Goal: Task Accomplishment & Management: Complete application form

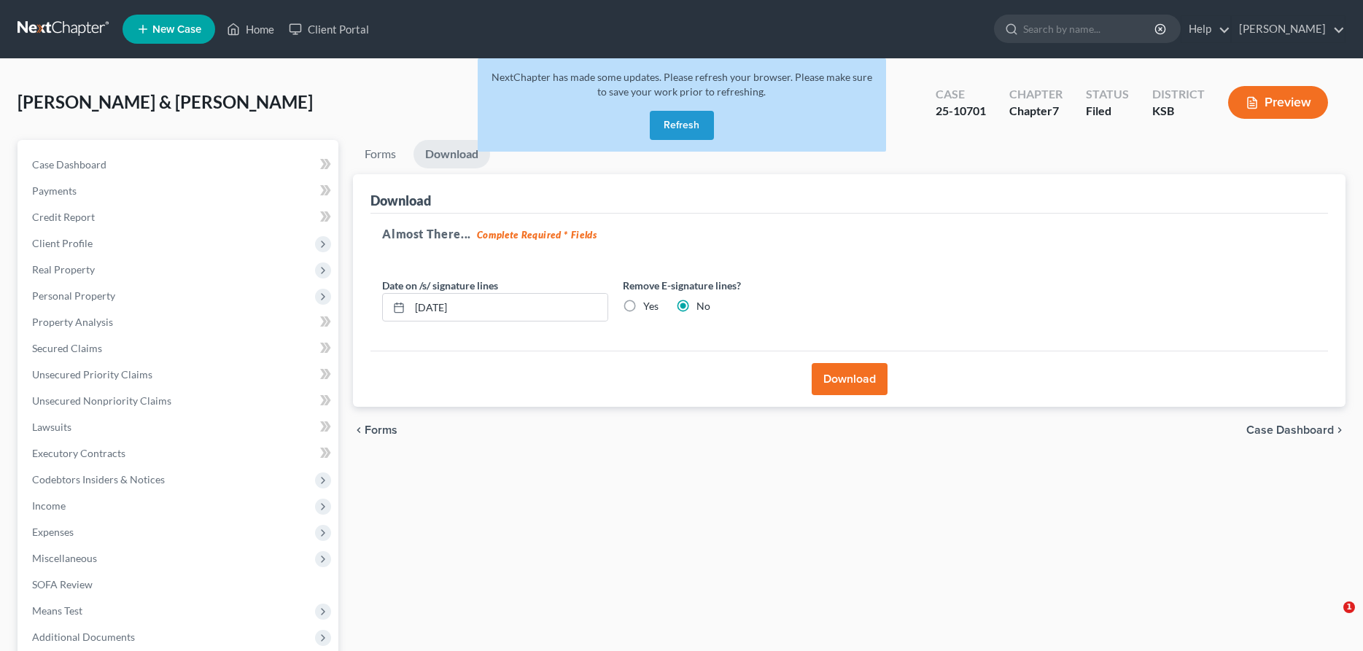
click at [252, 26] on link "Home" at bounding box center [251, 29] width 62 height 26
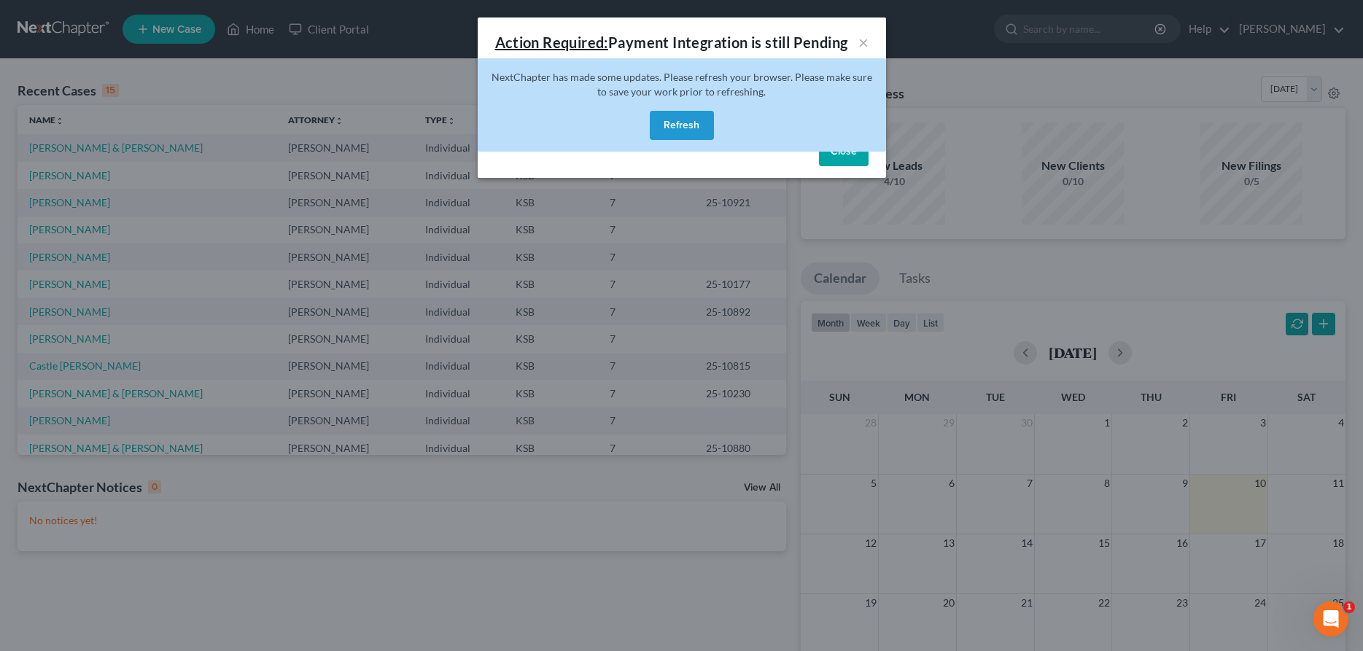
click at [672, 125] on button "Refresh" at bounding box center [682, 125] width 64 height 29
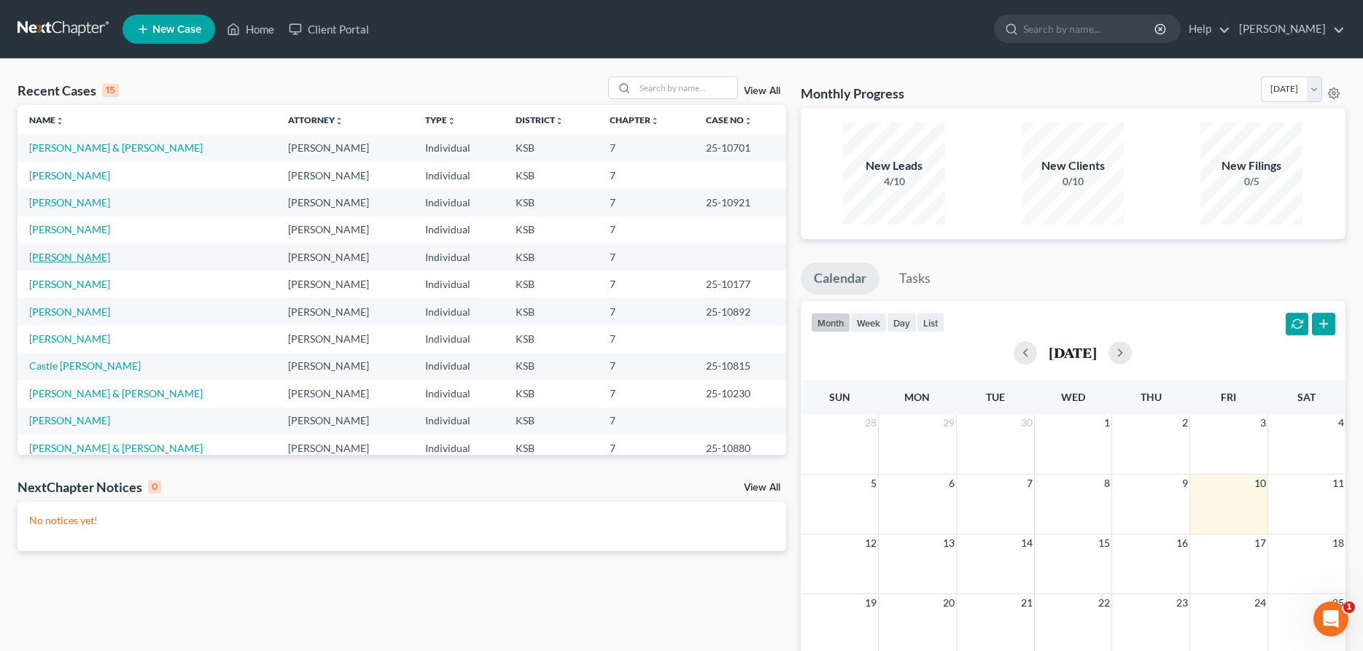
click at [71, 258] on link "[PERSON_NAME]" at bounding box center [69, 257] width 81 height 12
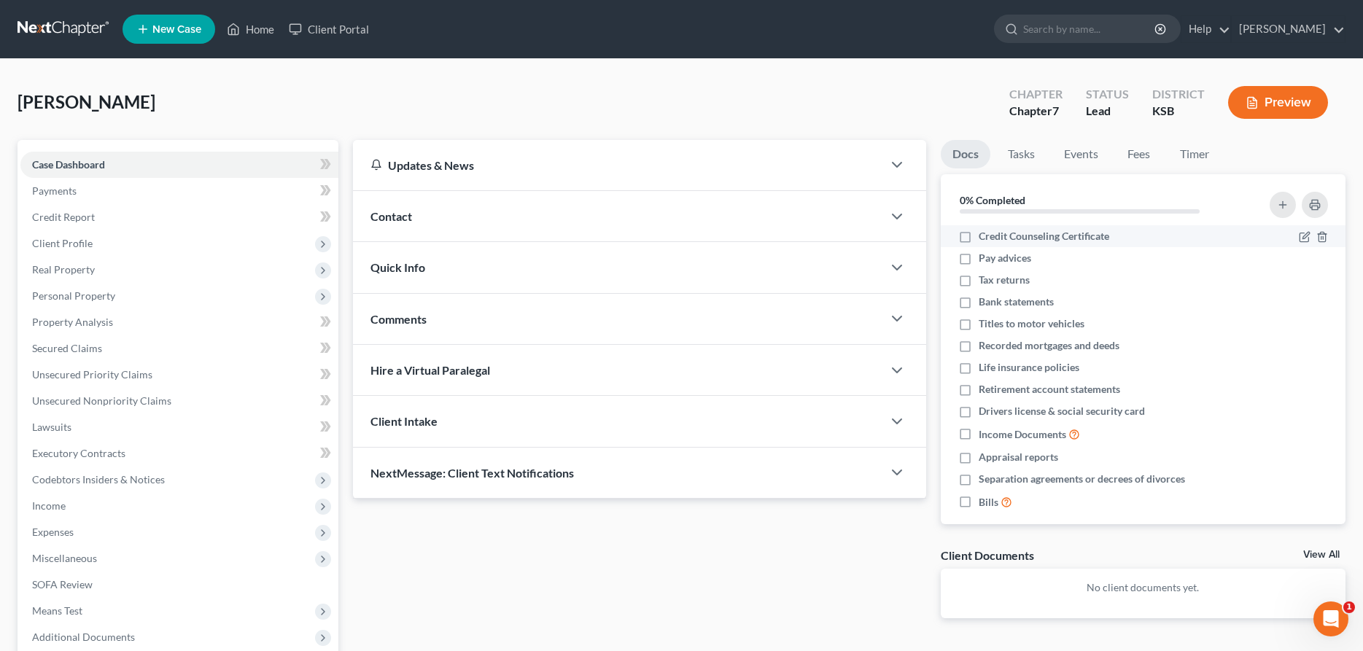
click at [979, 238] on label "Credit Counseling Certificate" at bounding box center [1044, 236] width 131 height 15
click at [985, 238] on input "Credit Counseling Certificate" at bounding box center [989, 233] width 9 height 9
checkbox input "true"
click at [979, 262] on label "Pay advices" at bounding box center [1005, 258] width 53 height 15
click at [985, 260] on input "Pay advices" at bounding box center [989, 255] width 9 height 9
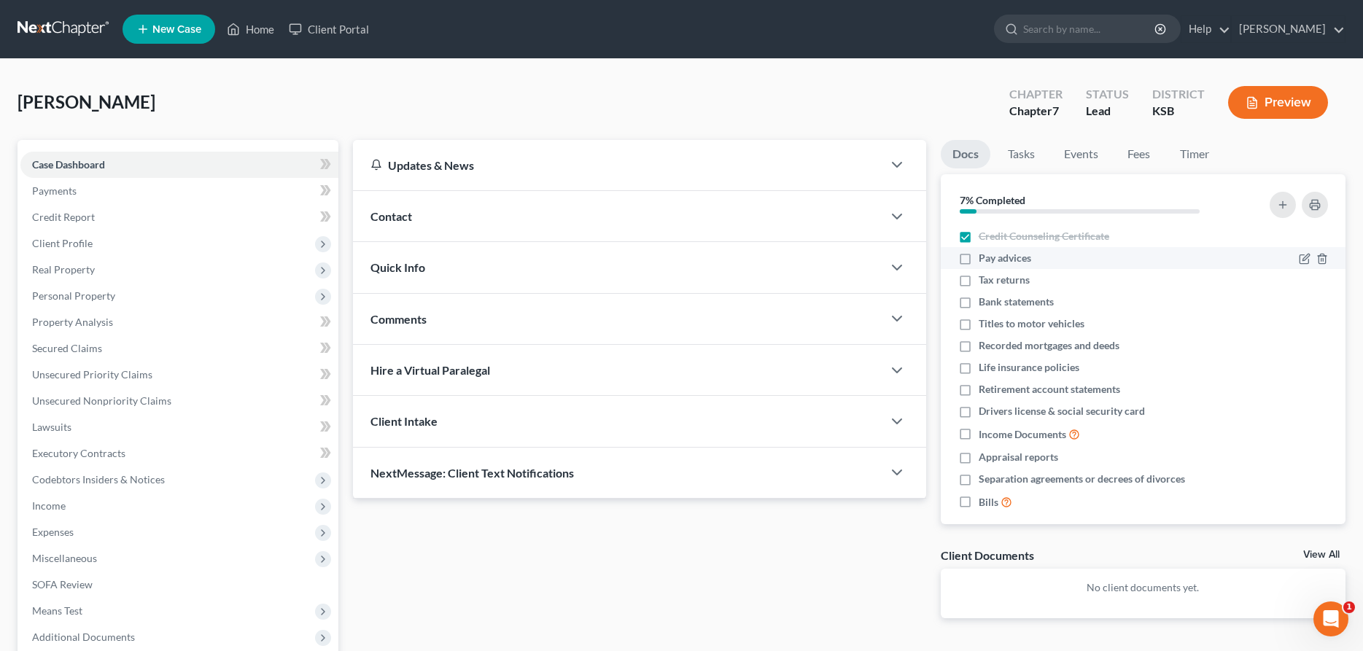
checkbox input "true"
click at [979, 277] on label "Tax returns" at bounding box center [1004, 280] width 51 height 15
click at [985, 277] on input "Tax returns" at bounding box center [989, 277] width 9 height 9
checkbox input "true"
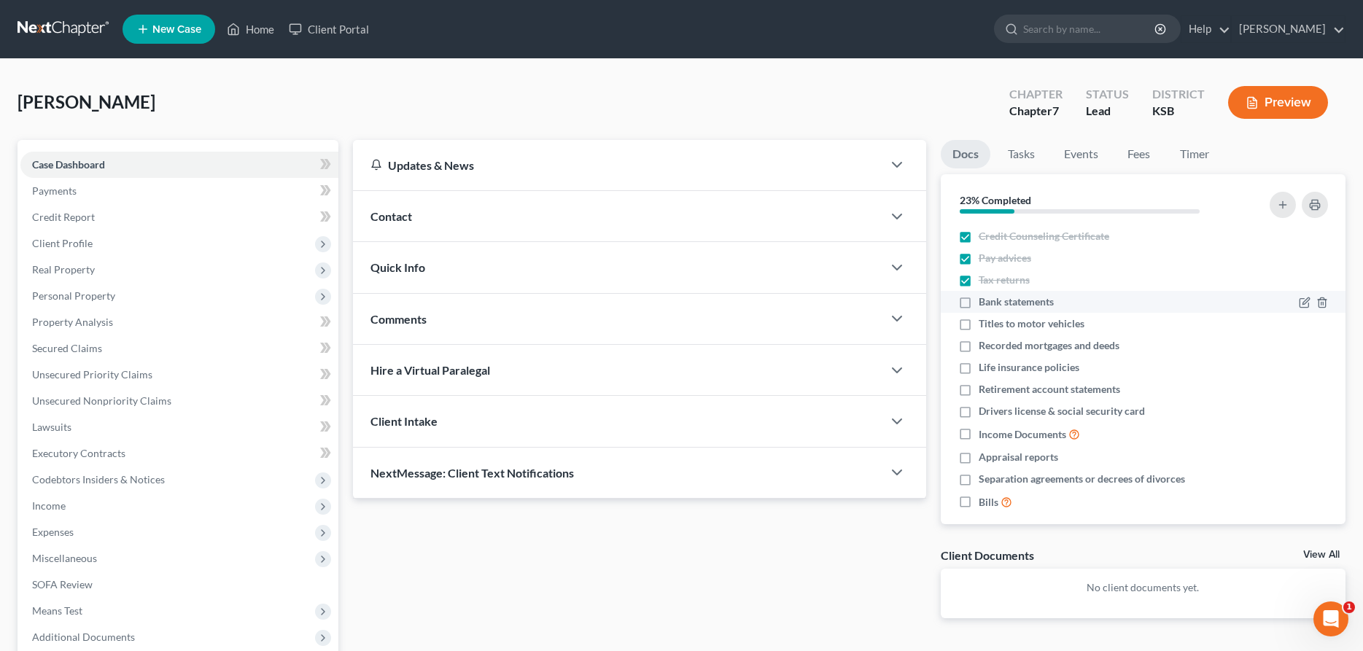
click at [979, 306] on label "Bank statements" at bounding box center [1016, 302] width 75 height 15
click at [985, 304] on input "Bank statements" at bounding box center [989, 299] width 9 height 9
checkbox input "true"
click at [979, 328] on label "Titles to motor vehicles" at bounding box center [1032, 324] width 106 height 15
click at [985, 326] on input "Titles to motor vehicles" at bounding box center [989, 321] width 9 height 9
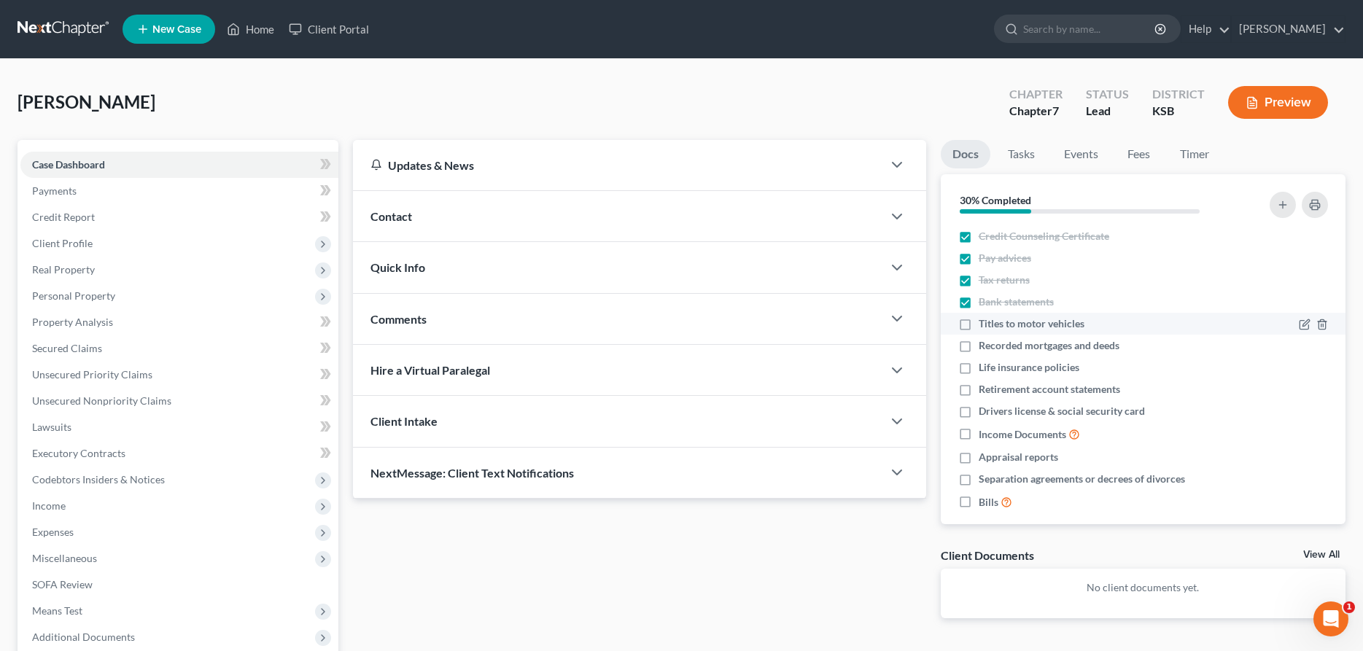
checkbox input "true"
click at [979, 346] on label "Recorded mortgages and deeds" at bounding box center [1049, 345] width 141 height 15
click at [985, 346] on input "Recorded mortgages and deeds" at bounding box center [989, 342] width 9 height 9
checkbox input "true"
click at [979, 365] on label "Life insurance policies" at bounding box center [1029, 367] width 101 height 15
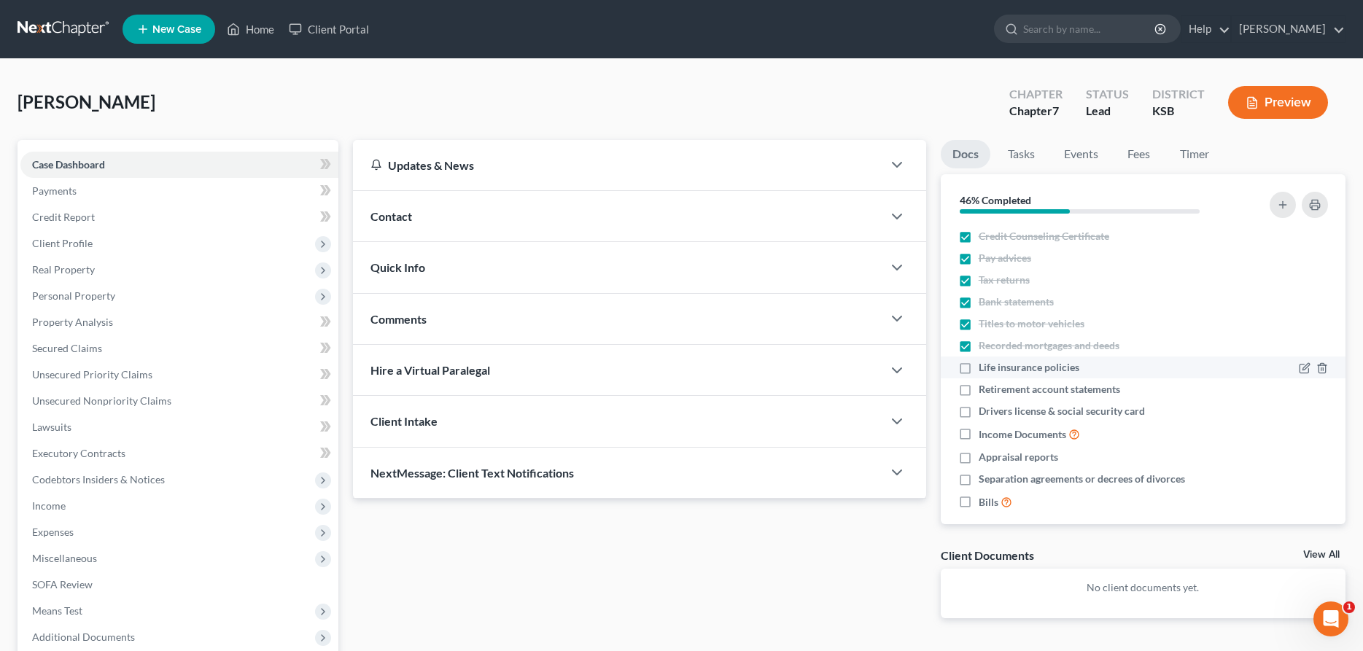
click at [985, 365] on input "Life insurance policies" at bounding box center [989, 364] width 9 height 9
checkbox input "true"
click at [979, 386] on label "Retirement account statements" at bounding box center [1049, 389] width 141 height 15
click at [985, 386] on input "Retirement account statements" at bounding box center [989, 386] width 9 height 9
checkbox input "true"
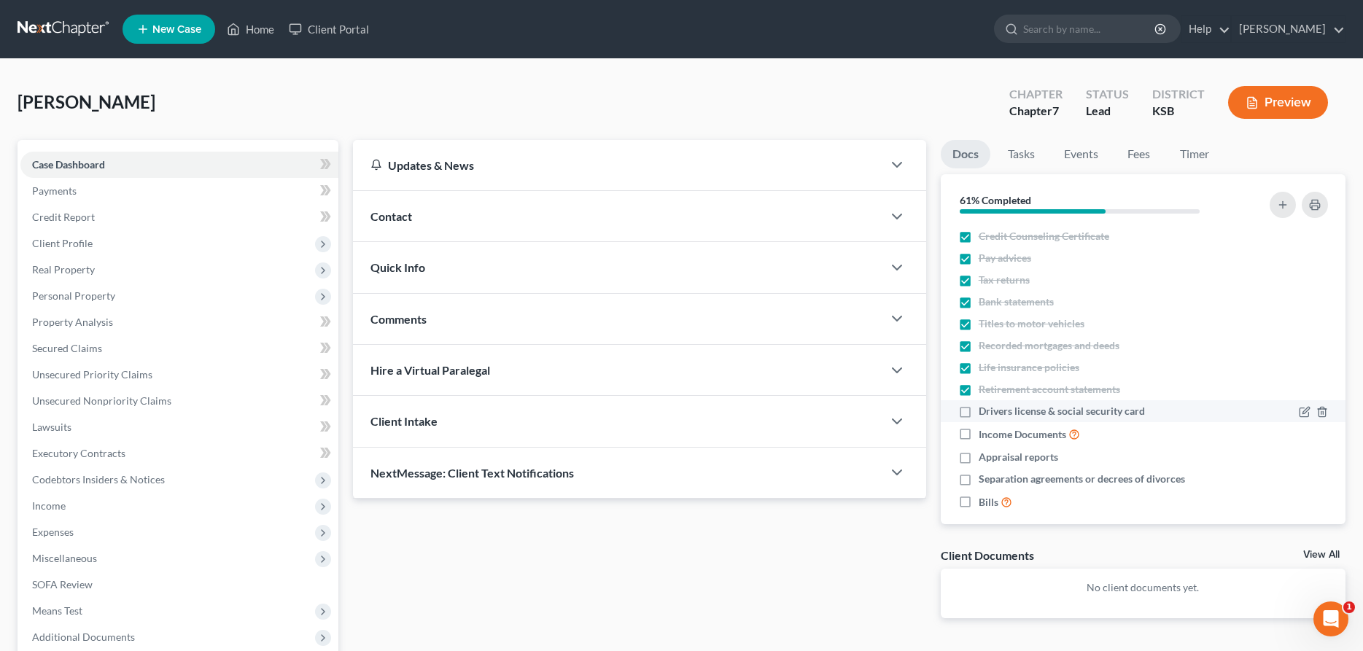
click at [979, 411] on label "Drivers license & social security card" at bounding box center [1062, 411] width 166 height 15
click at [985, 411] on input "Drivers license & social security card" at bounding box center [989, 408] width 9 height 9
checkbox input "true"
click at [979, 429] on label "Income Documents" at bounding box center [1029, 434] width 101 height 17
click at [985, 429] on input "Income Documents" at bounding box center [989, 430] width 9 height 9
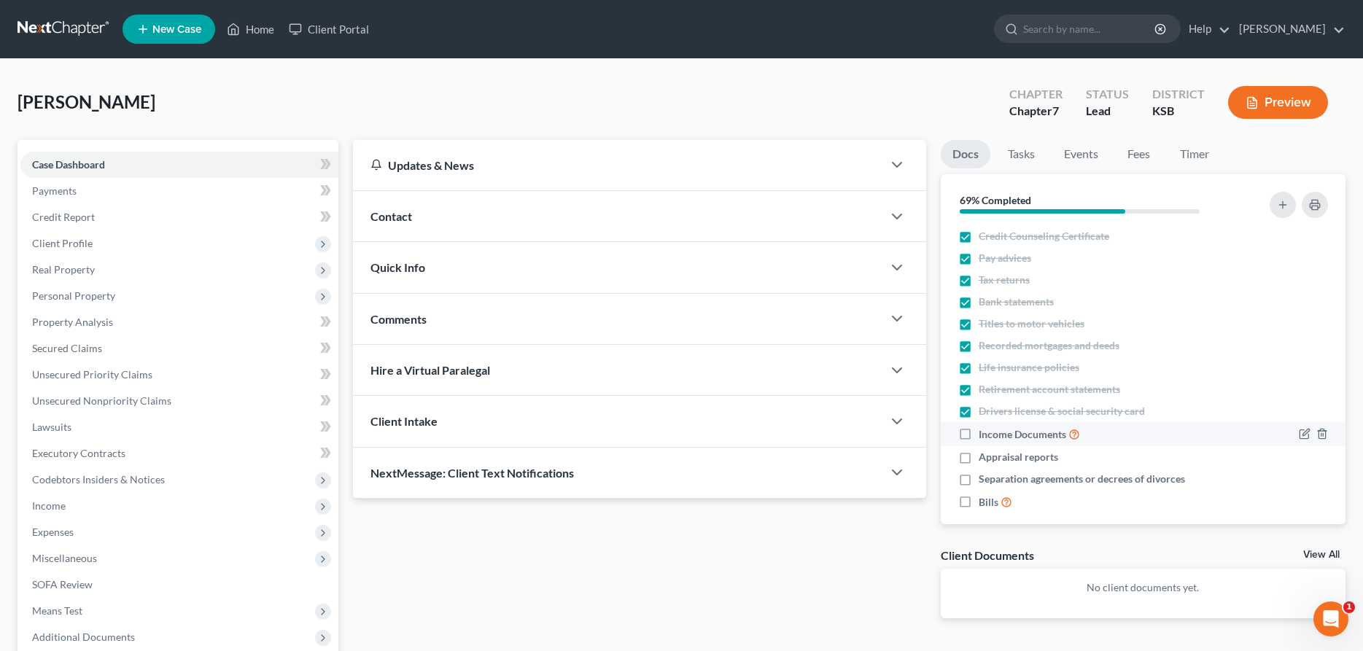
checkbox input "true"
click at [979, 459] on label "Appraisal reports" at bounding box center [1018, 457] width 79 height 15
click at [985, 459] on input "Appraisal reports" at bounding box center [989, 454] width 9 height 9
checkbox input "true"
click at [979, 479] on label "Separation agreements or decrees of divorces" at bounding box center [1082, 479] width 206 height 15
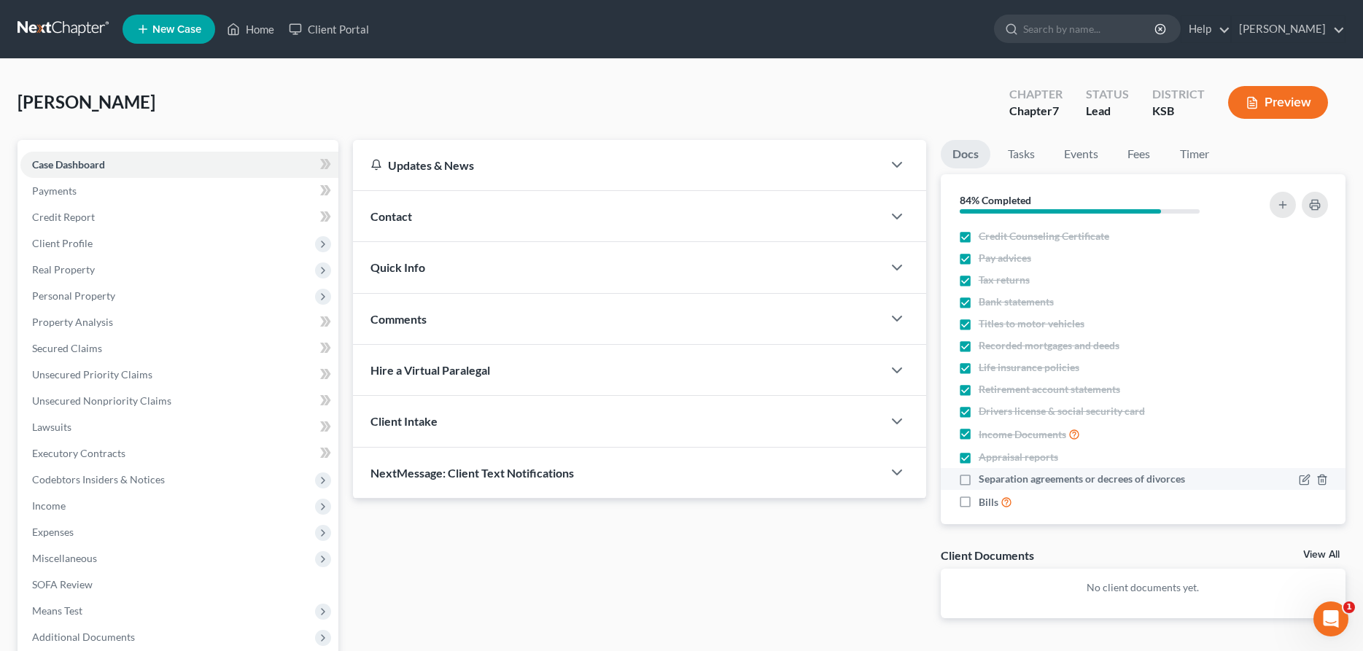
click at [985, 479] on input "Separation agreements or decrees of divorces" at bounding box center [989, 476] width 9 height 9
checkbox input "true"
click at [979, 500] on label "Bills" at bounding box center [996, 502] width 34 height 17
click at [985, 500] on input "Bills" at bounding box center [989, 498] width 9 height 9
checkbox input "true"
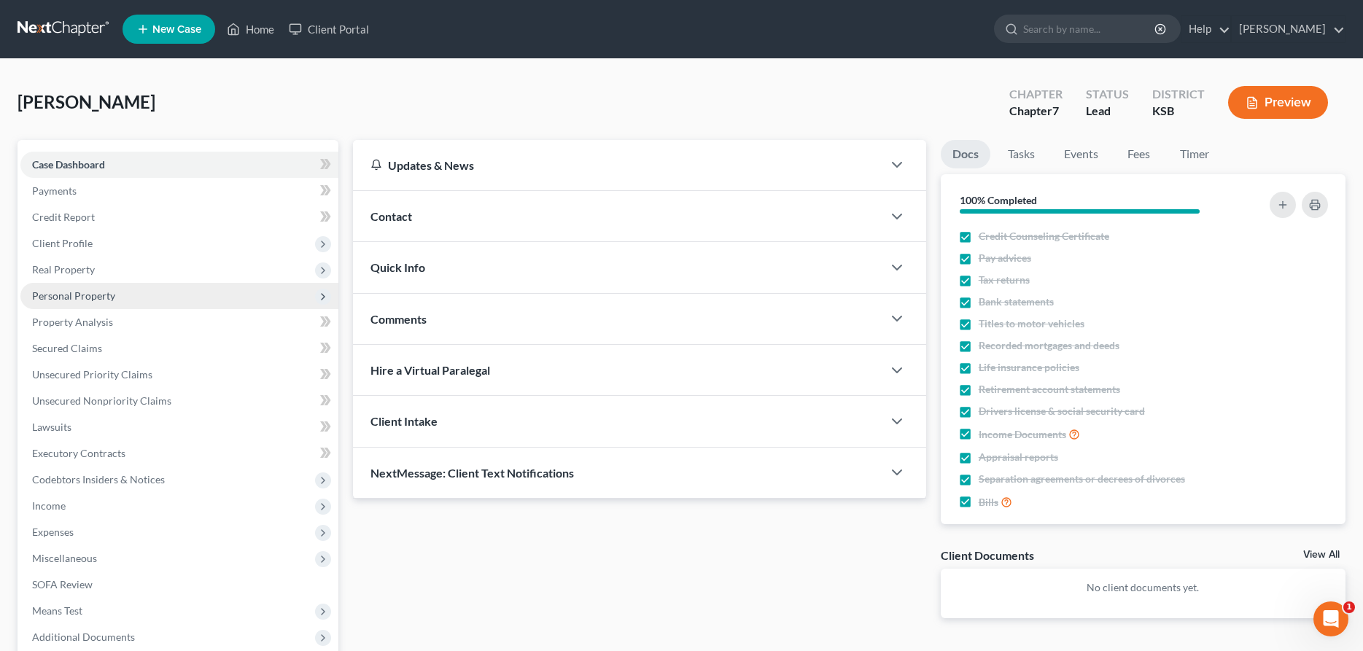
click at [74, 297] on span "Personal Property" at bounding box center [73, 296] width 83 height 12
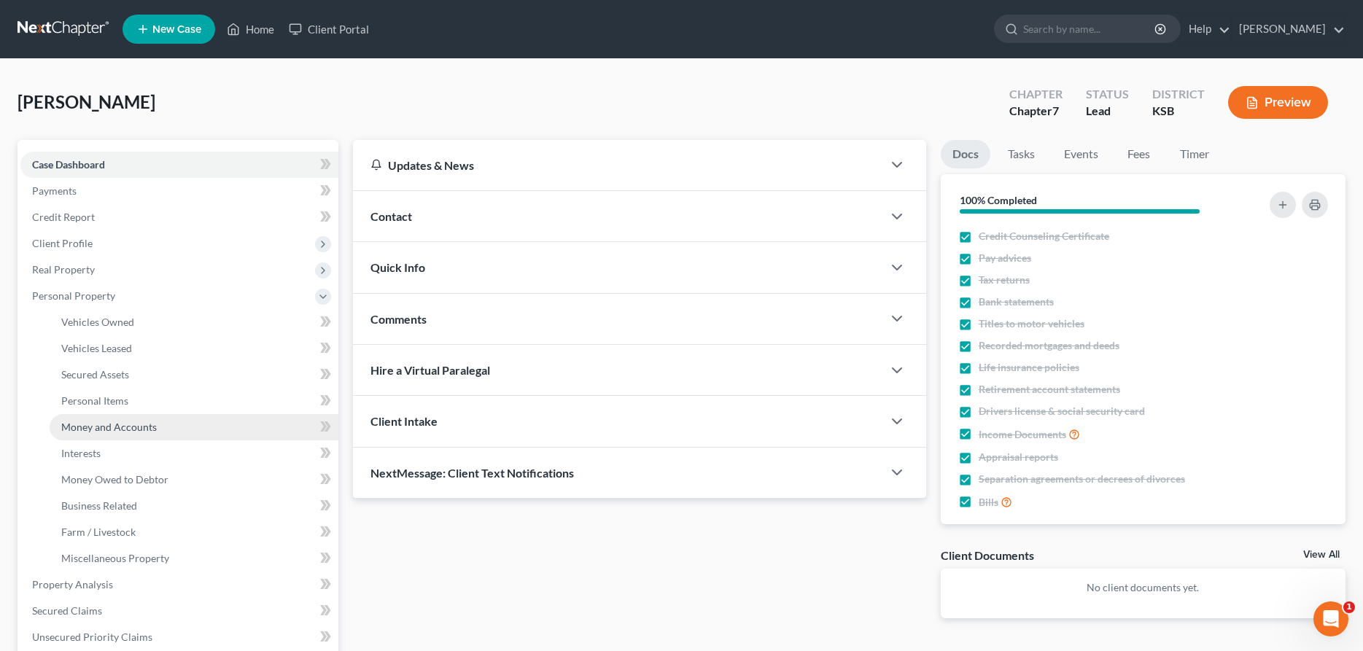
click at [133, 423] on span "Money and Accounts" at bounding box center [109, 427] width 96 height 12
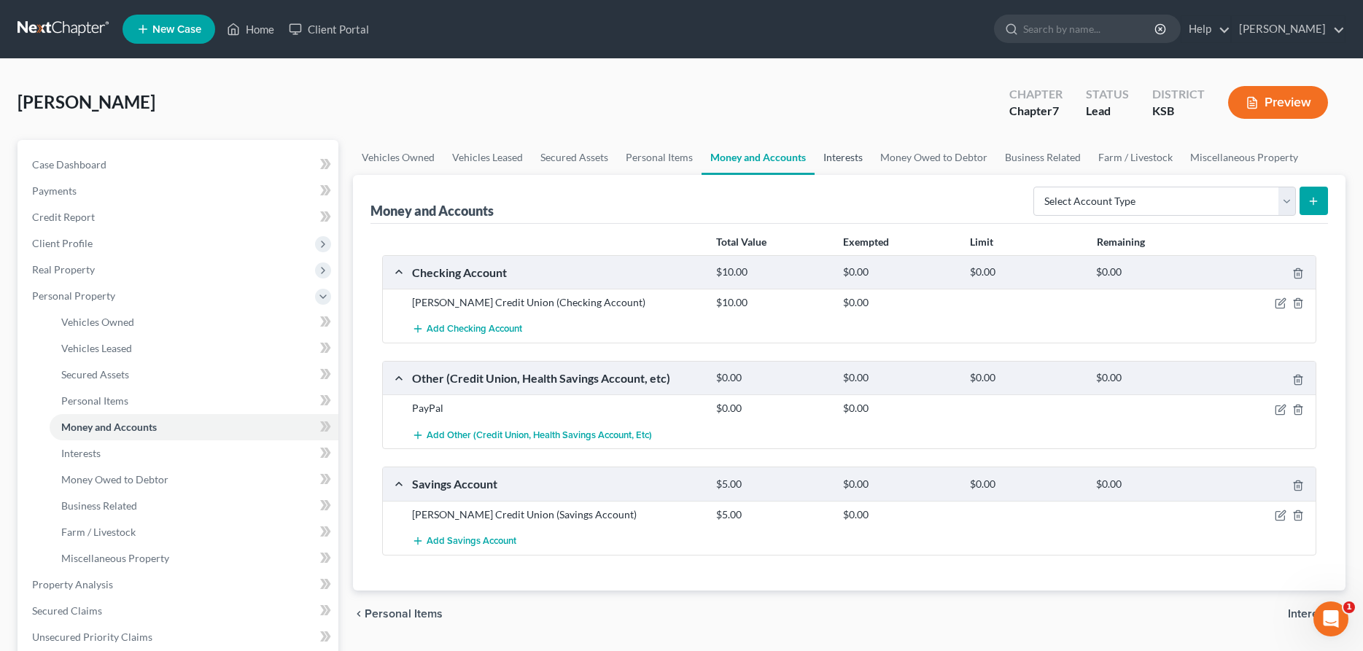
click at [846, 155] on link "Interests" at bounding box center [843, 157] width 57 height 35
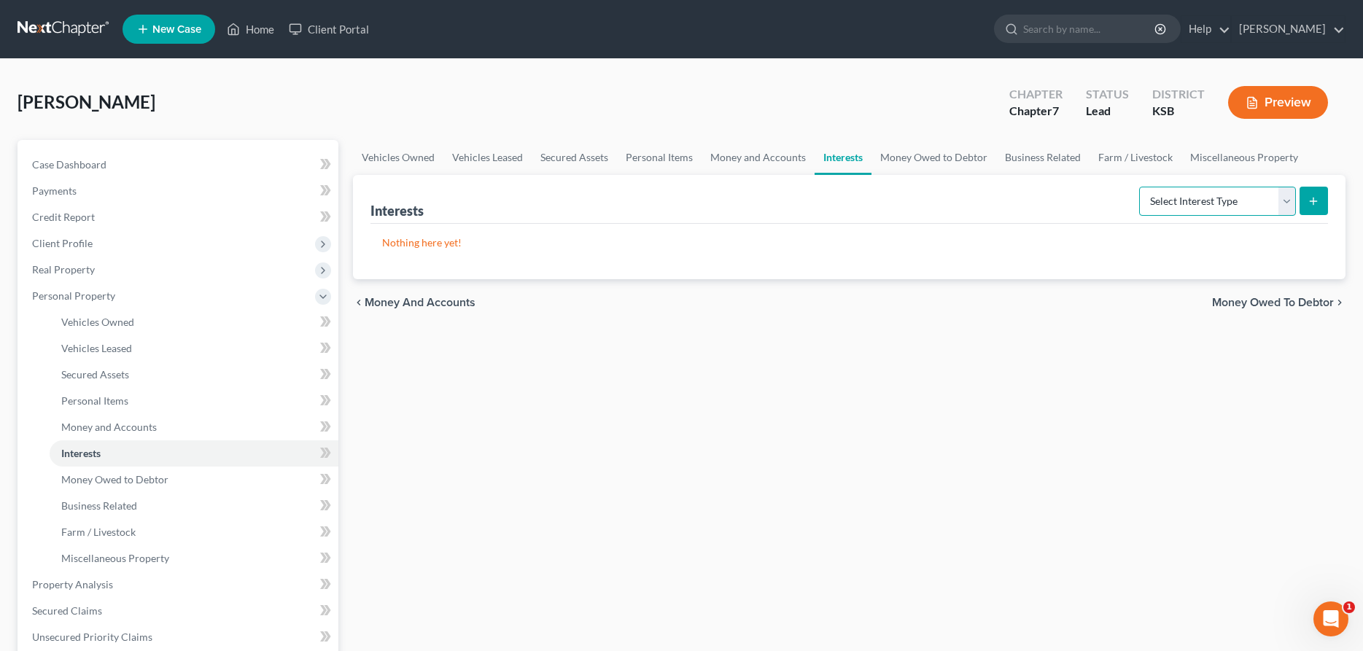
click at [1139, 187] on select "Select Interest Type 401K Annuity Bond Education IRA Government Bond Government…" at bounding box center [1217, 201] width 157 height 29
select select "401k"
click option "401K" at bounding box center [0, 0] width 0 height 0
click at [1317, 198] on icon "submit" at bounding box center [1314, 201] width 12 height 12
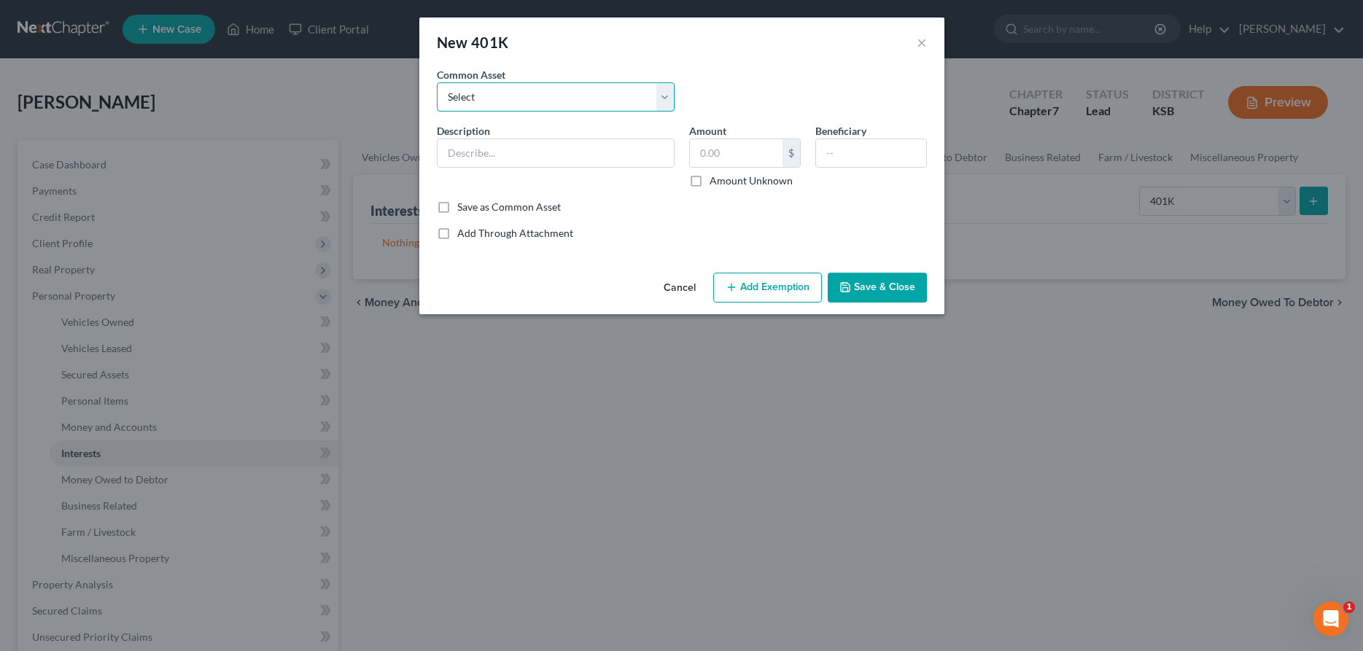
click at [437, 82] on select "Select 401 K" at bounding box center [556, 96] width 238 height 29
select select "0"
click option "401 K" at bounding box center [0, 0] width 0 height 0
type input "401 K"
type input "2,044.92"
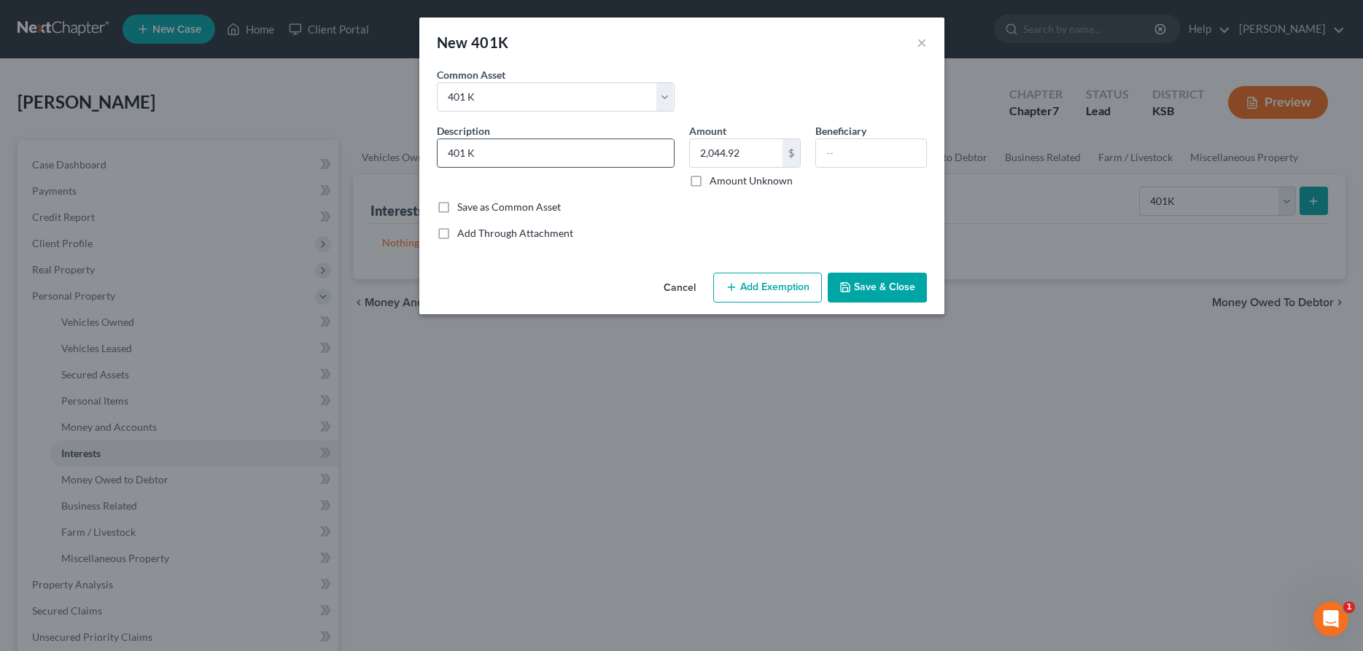
click at [586, 151] on input "401 K" at bounding box center [556, 153] width 236 height 28
type input "401 K- KPERS"
type input "37,221.86"
click at [737, 284] on icon "button" at bounding box center [732, 288] width 12 height 12
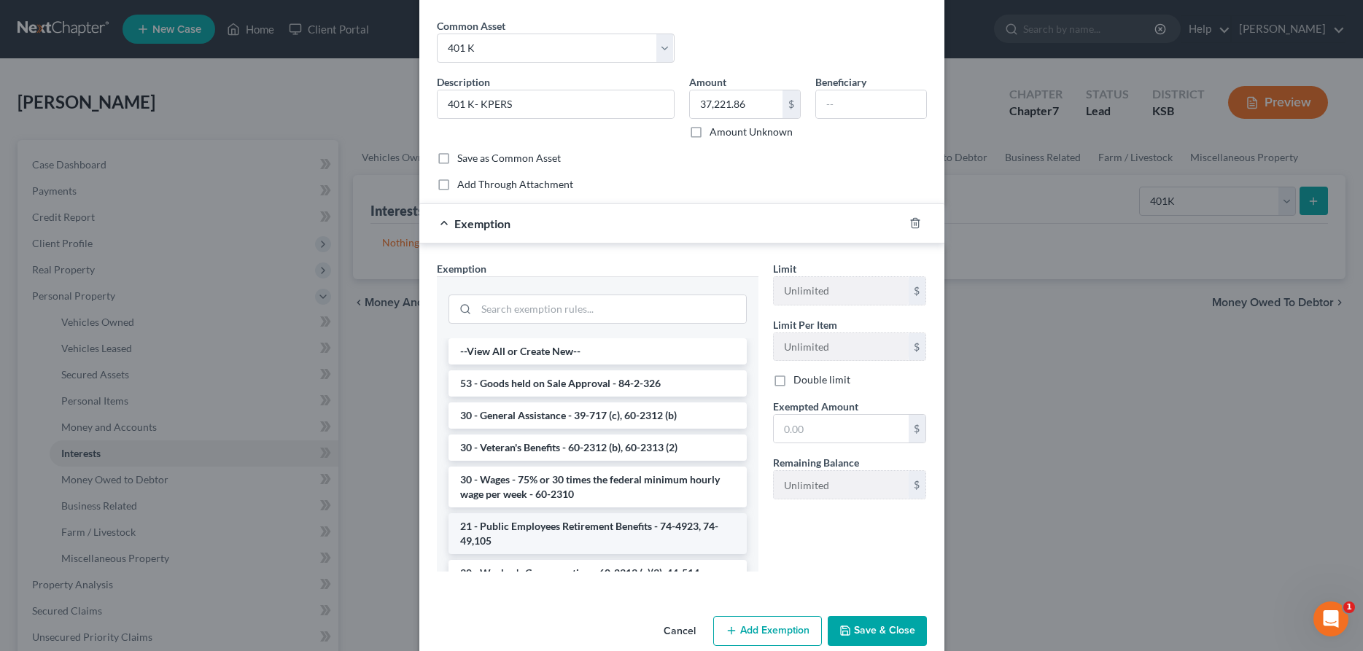
scroll to position [73, 0]
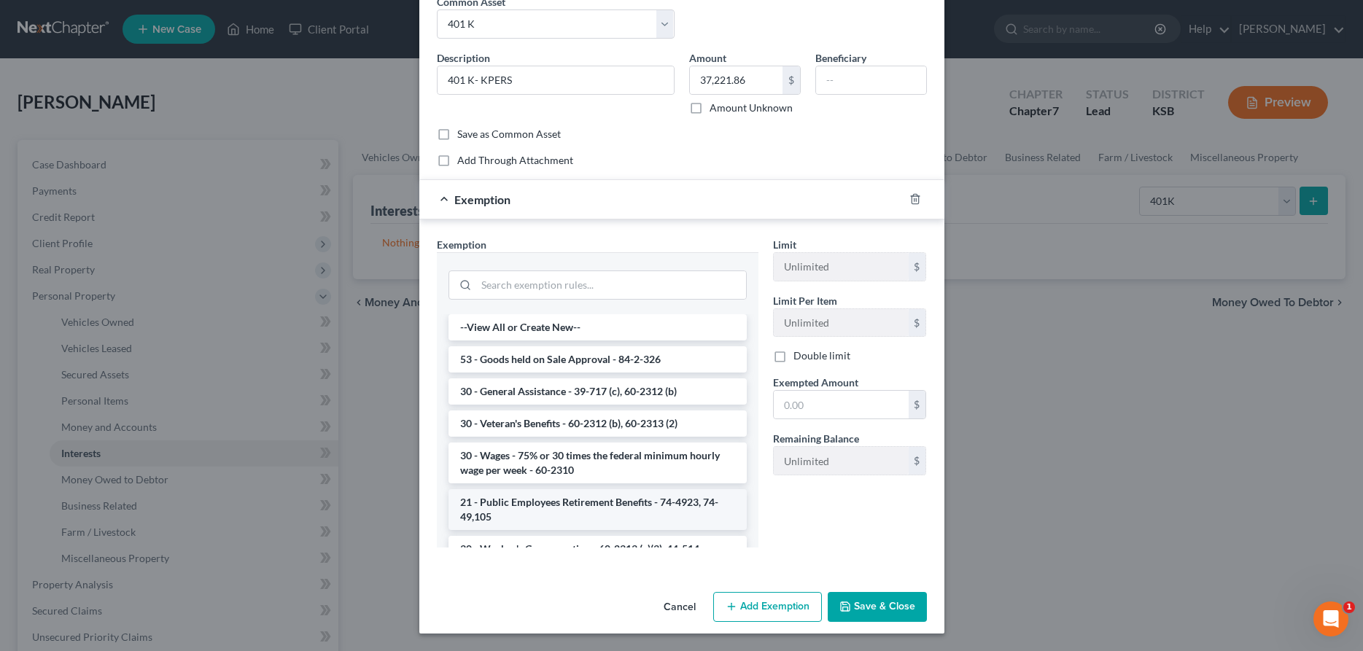
click at [616, 515] on li "21 - Public Employees Retirement Benefits - 74-4923, 74-49,105" at bounding box center [598, 509] width 298 height 41
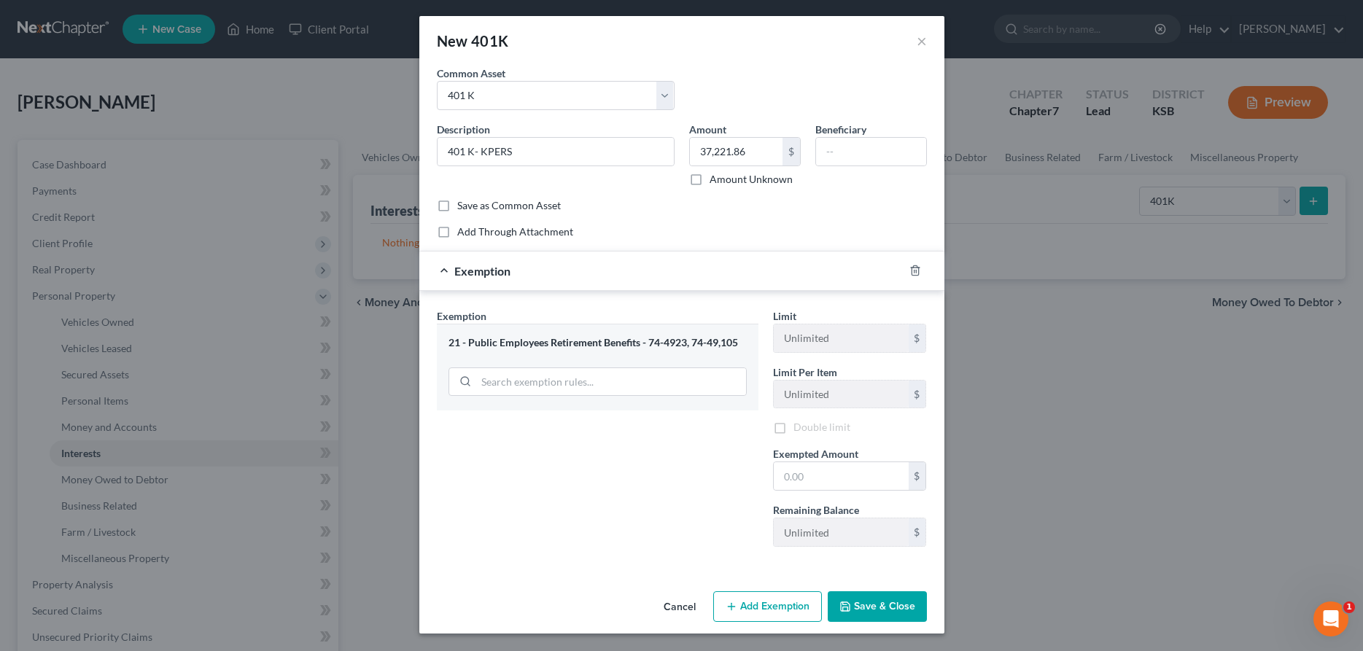
scroll to position [1, 0]
click at [804, 474] on input "text" at bounding box center [841, 479] width 135 height 28
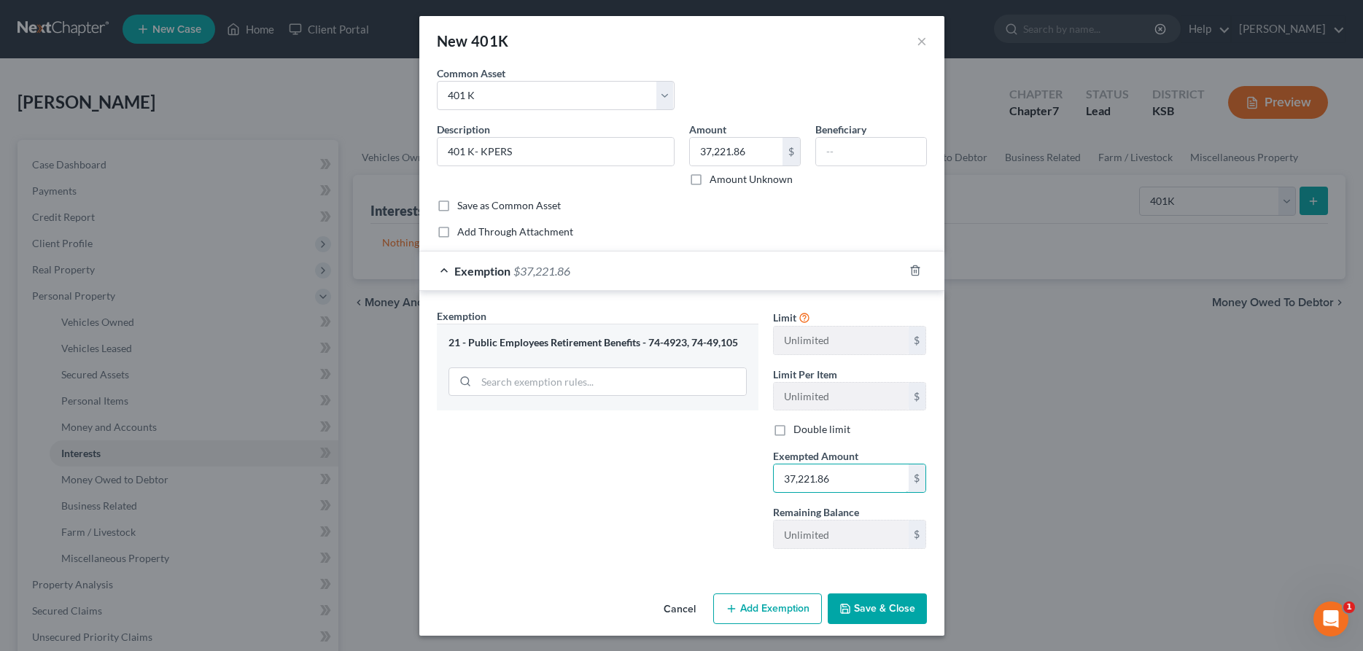
type input "37,221.86"
click at [920, 606] on button "Save & Close" at bounding box center [877, 609] width 99 height 31
